Goal: Task Accomplishment & Management: Complete application form

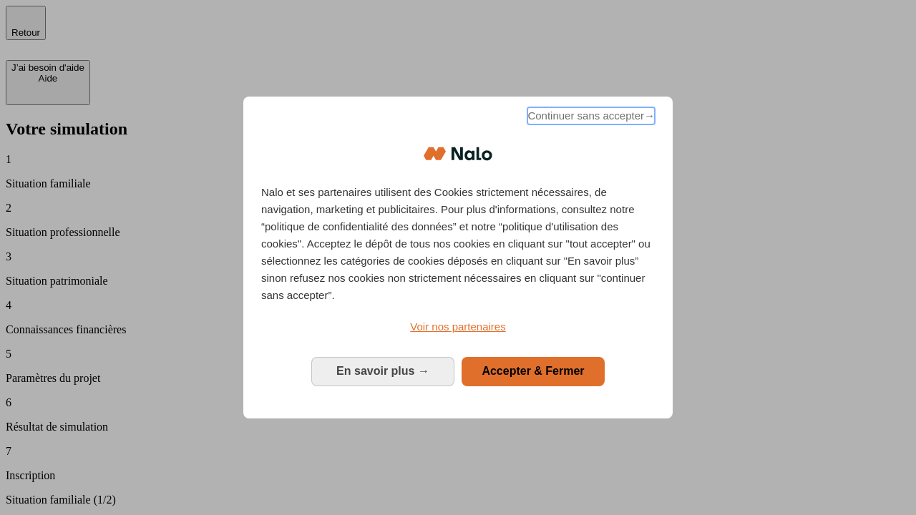
click at [590, 118] on span "Continuer sans accepter →" at bounding box center [590, 115] width 127 height 17
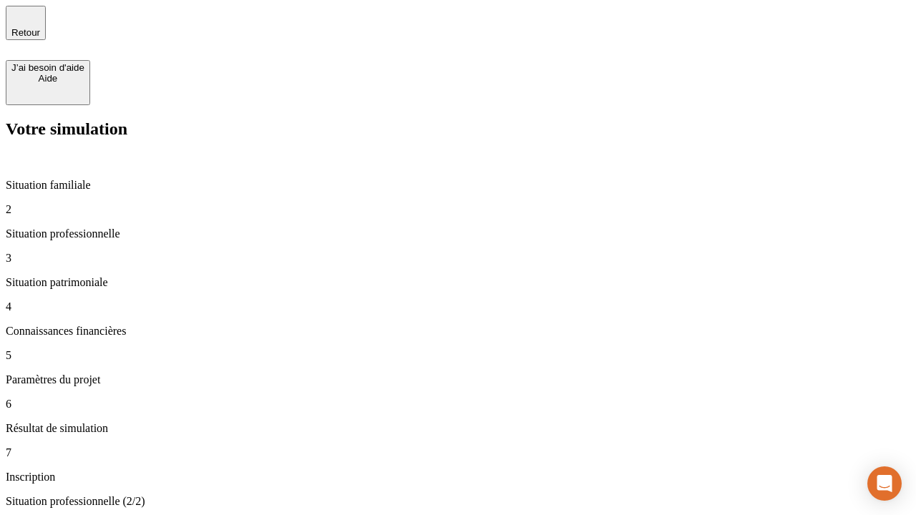
type input "30 000"
type input "1 000"
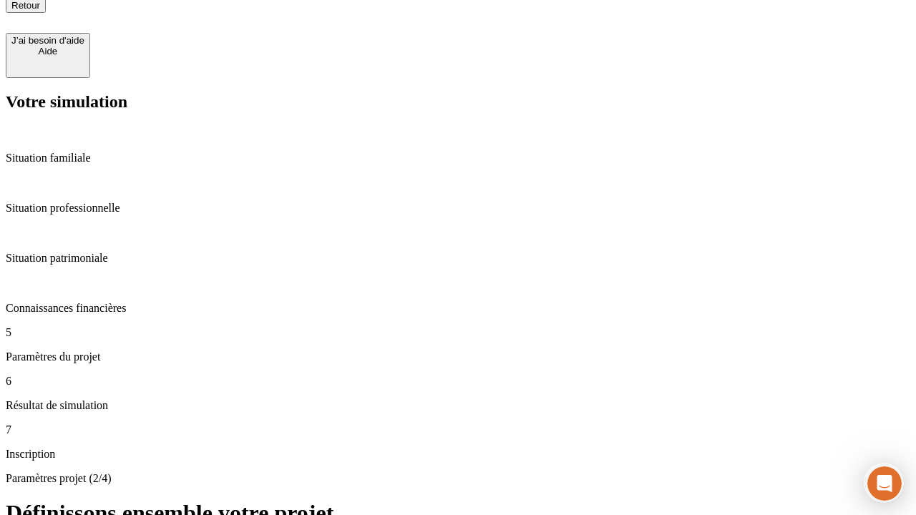
scroll to position [14, 0]
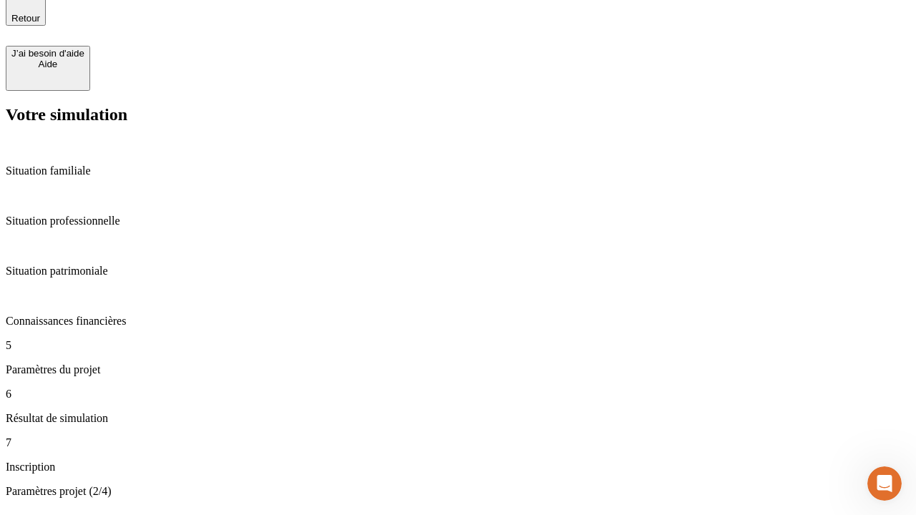
type input "40"
type input "200 000"
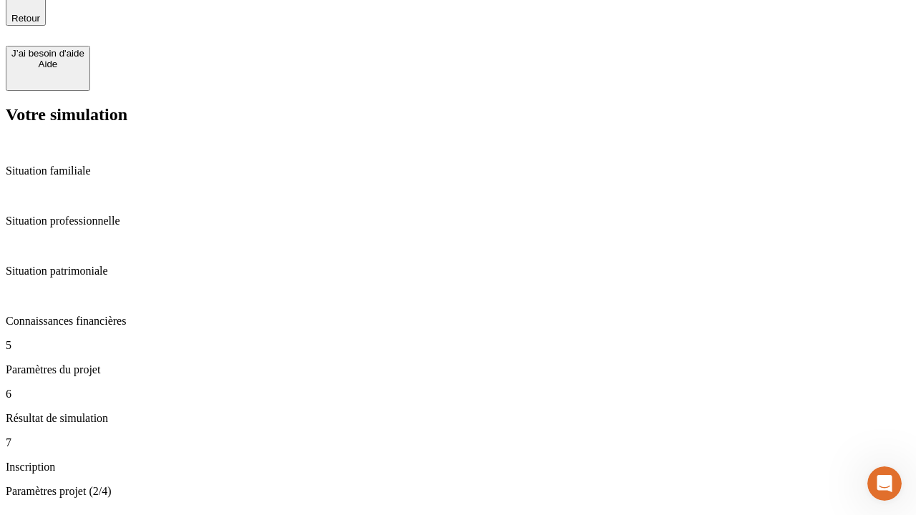
type input "640"
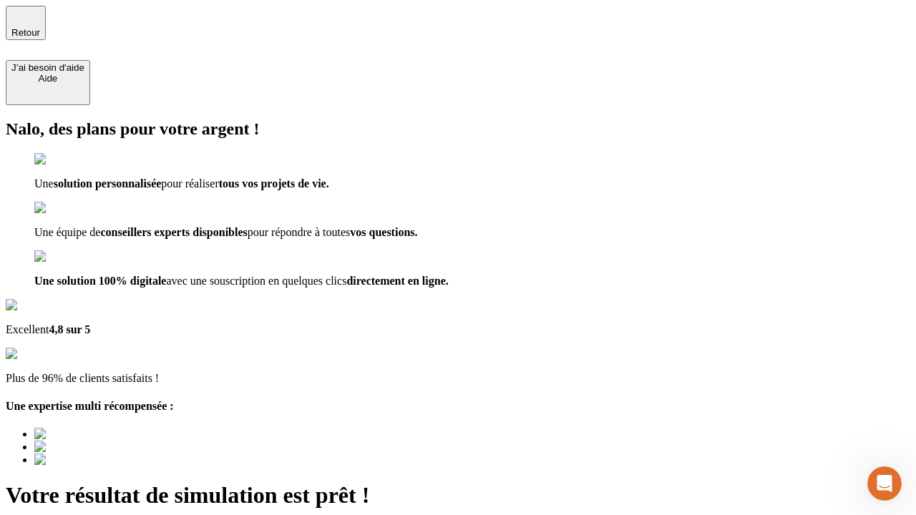
type input "[EMAIL_ADDRESS][DOMAIN_NAME]"
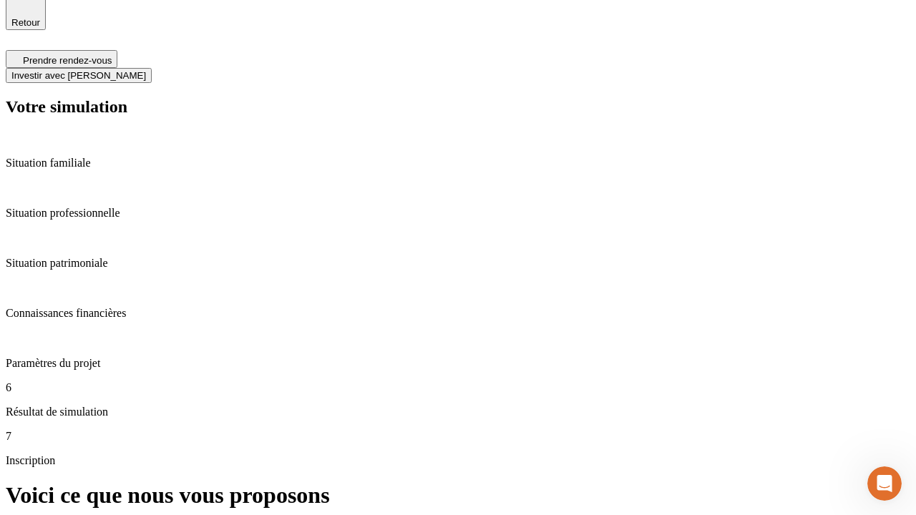
click at [146, 70] on span "Investir avec [PERSON_NAME]" at bounding box center [78, 75] width 135 height 11
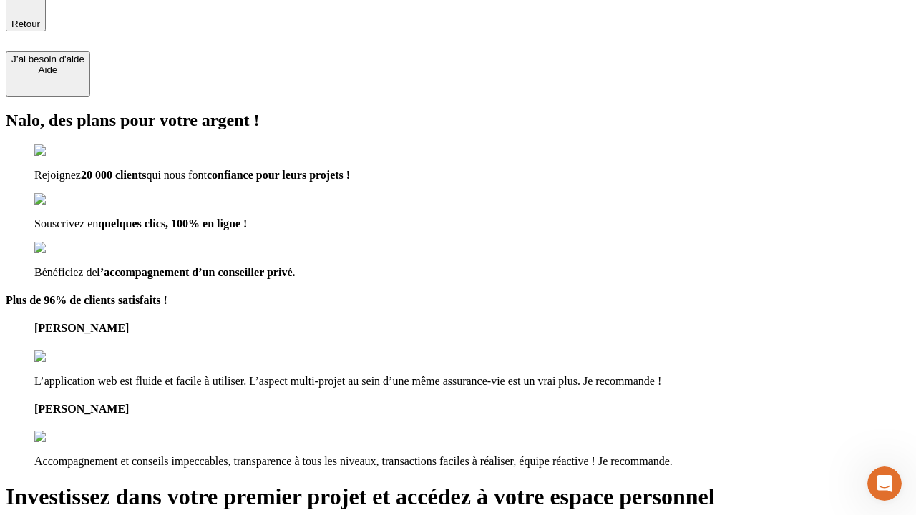
type input "[PERSON_NAME][EMAIL_ADDRESS][DOMAIN_NAME]"
